Goal: Information Seeking & Learning: Learn about a topic

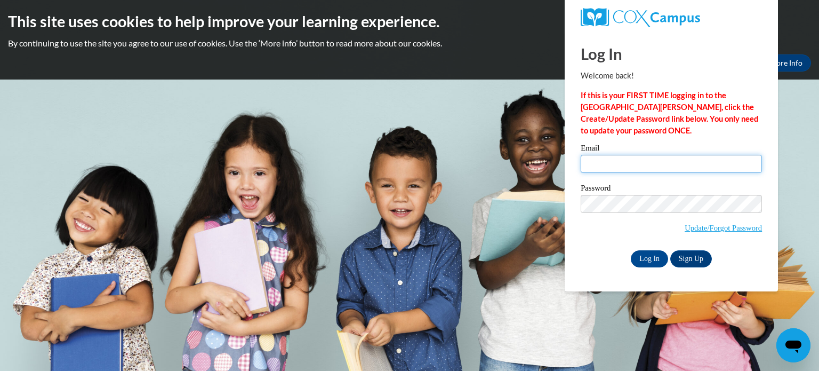
click at [635, 161] on input "Email" at bounding box center [671, 164] width 181 height 18
type input "[PERSON_NAME][EMAIL_ADDRESS][DOMAIN_NAME]"
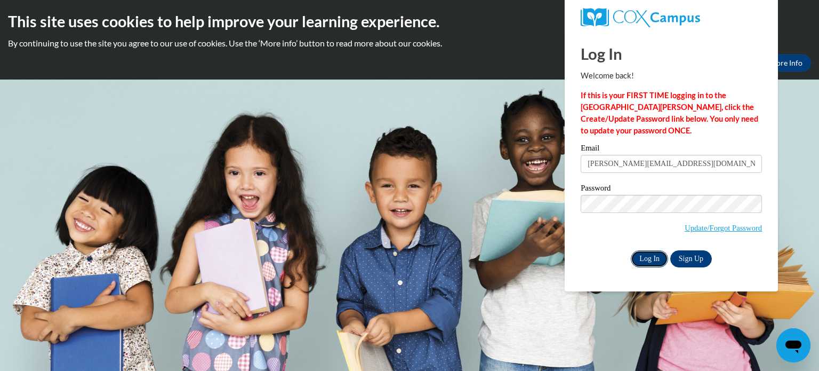
click at [652, 255] on input "Log In" at bounding box center [649, 258] width 37 height 17
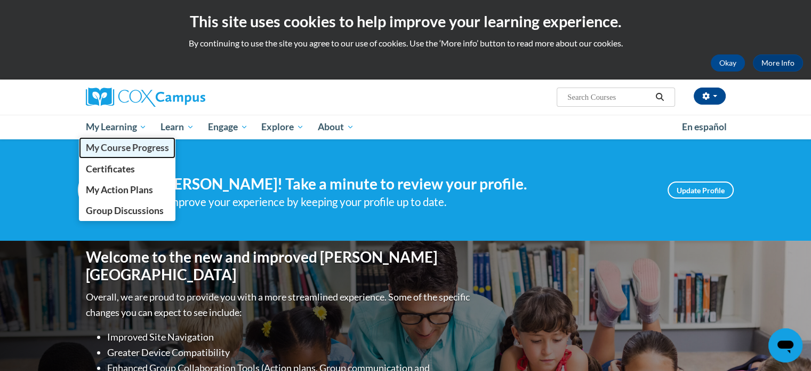
click at [134, 151] on span "My Course Progress" at bounding box center [126, 147] width 83 height 11
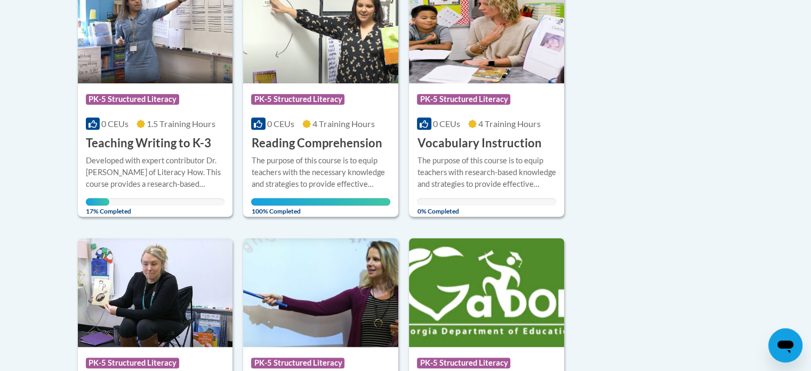
scroll to position [598, 0]
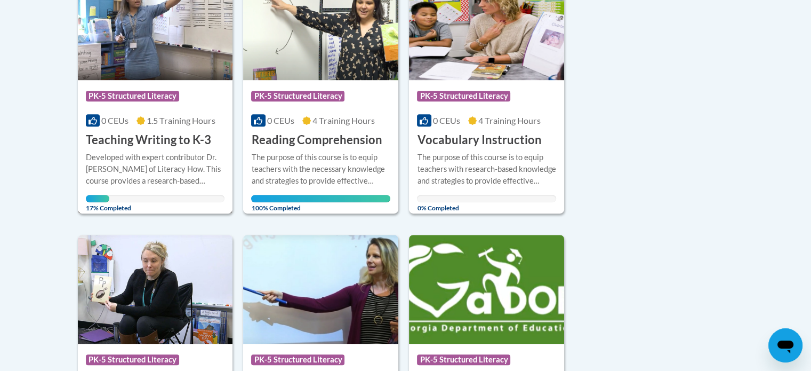
click at [186, 151] on div "Developed with expert contributor Dr. Margie Gillis of Literacy How. This cours…" at bounding box center [155, 168] width 139 height 35
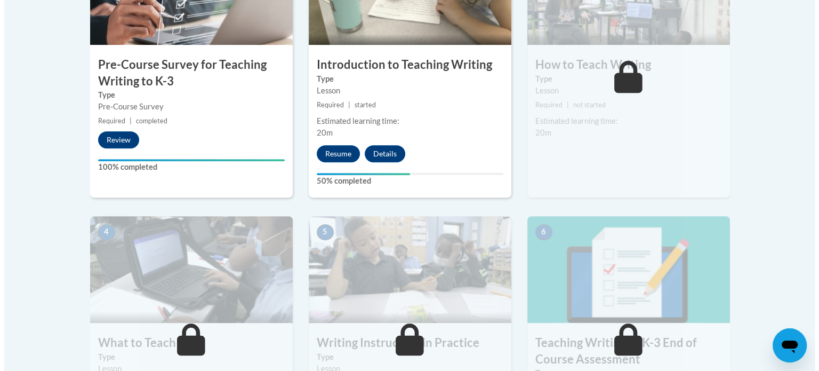
scroll to position [420, 0]
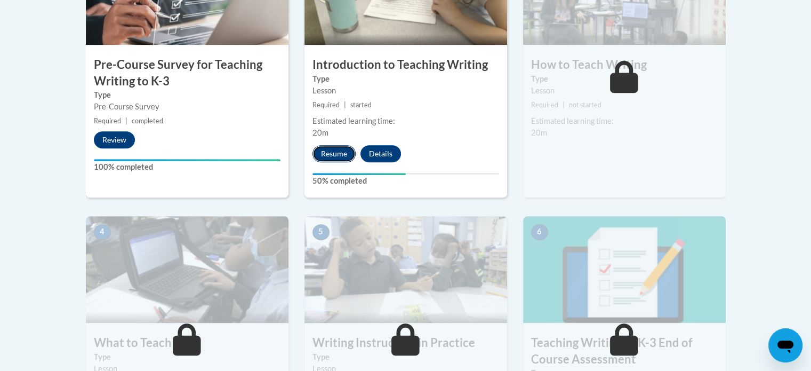
click at [335, 151] on button "Resume" at bounding box center [334, 153] width 43 height 17
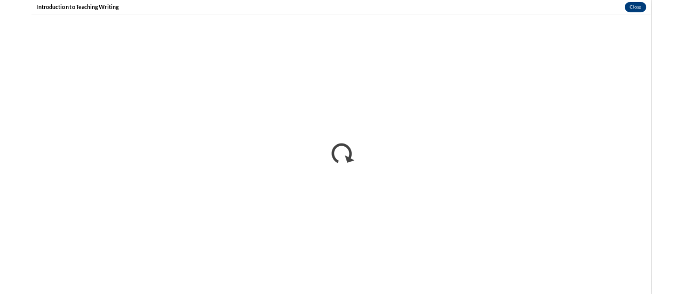
scroll to position [421, 0]
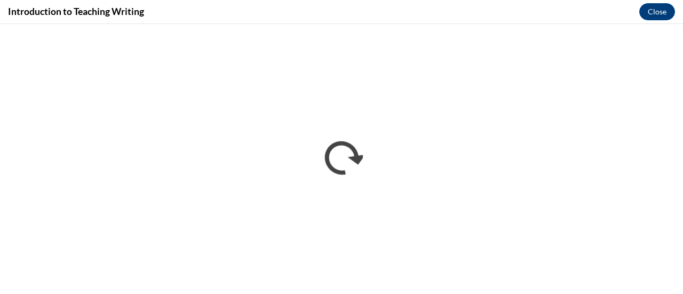
click at [660, 2] on div "Introduction to Teaching Writing Close" at bounding box center [341, 12] width 683 height 24
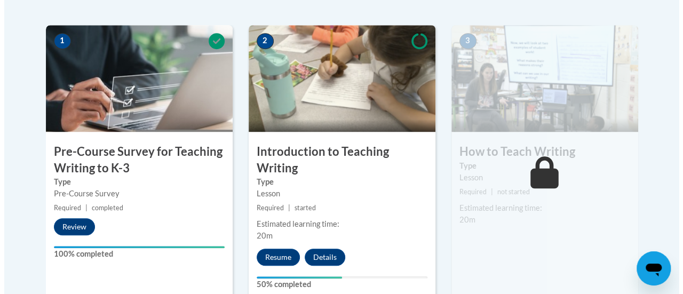
scroll to position [513, 0]
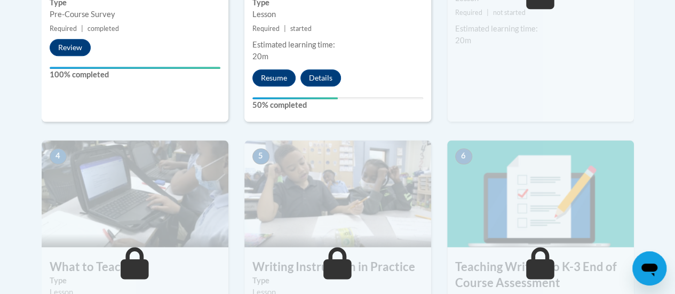
click at [270, 75] on button "Resume" at bounding box center [273, 77] width 43 height 17
